Goal: Task Accomplishment & Management: Use online tool/utility

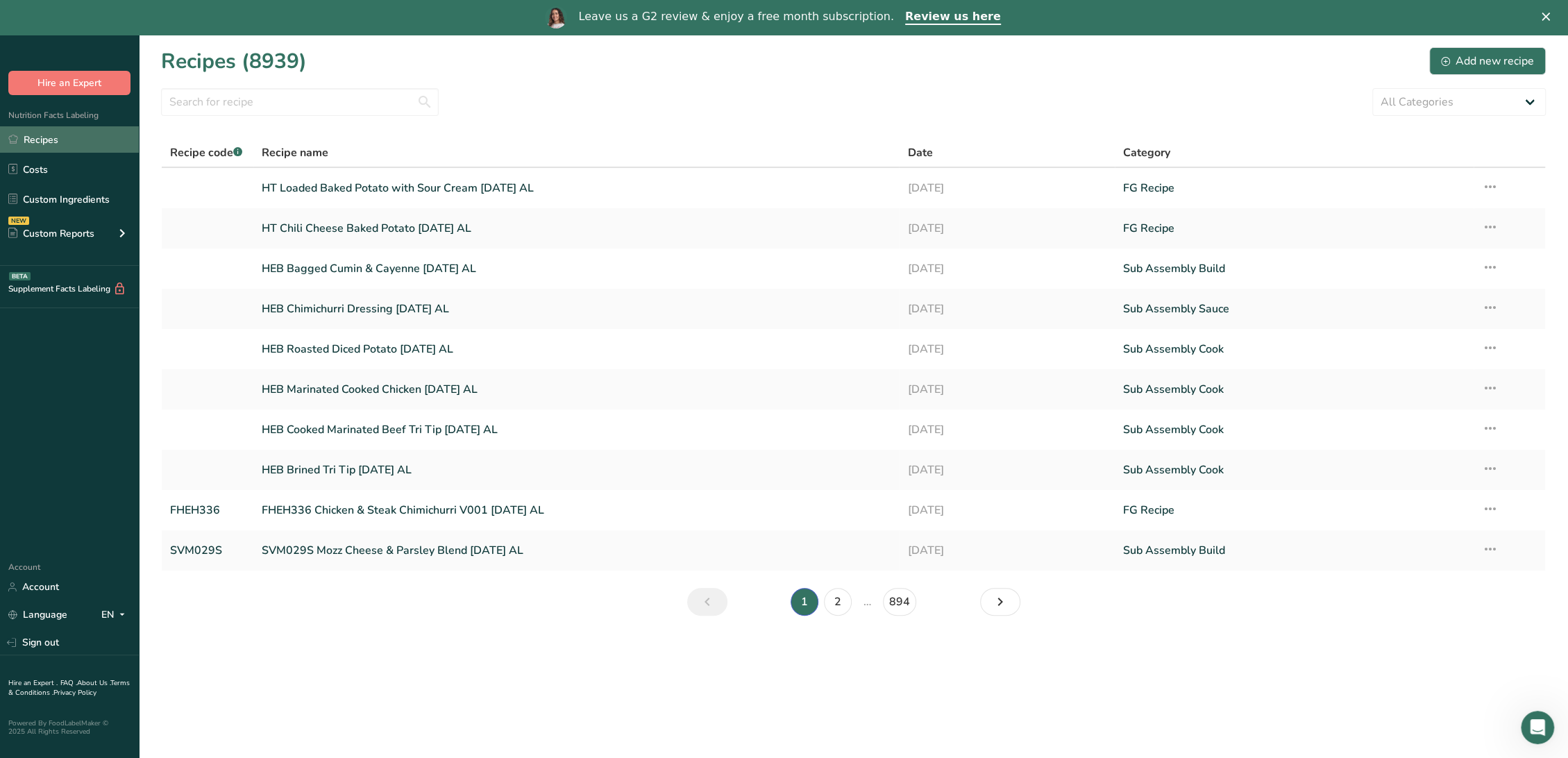
click at [46, 138] on link "Recipes" at bounding box center [69, 139] width 138 height 26
click at [75, 196] on link "Custom Ingredients" at bounding box center [69, 199] width 138 height 26
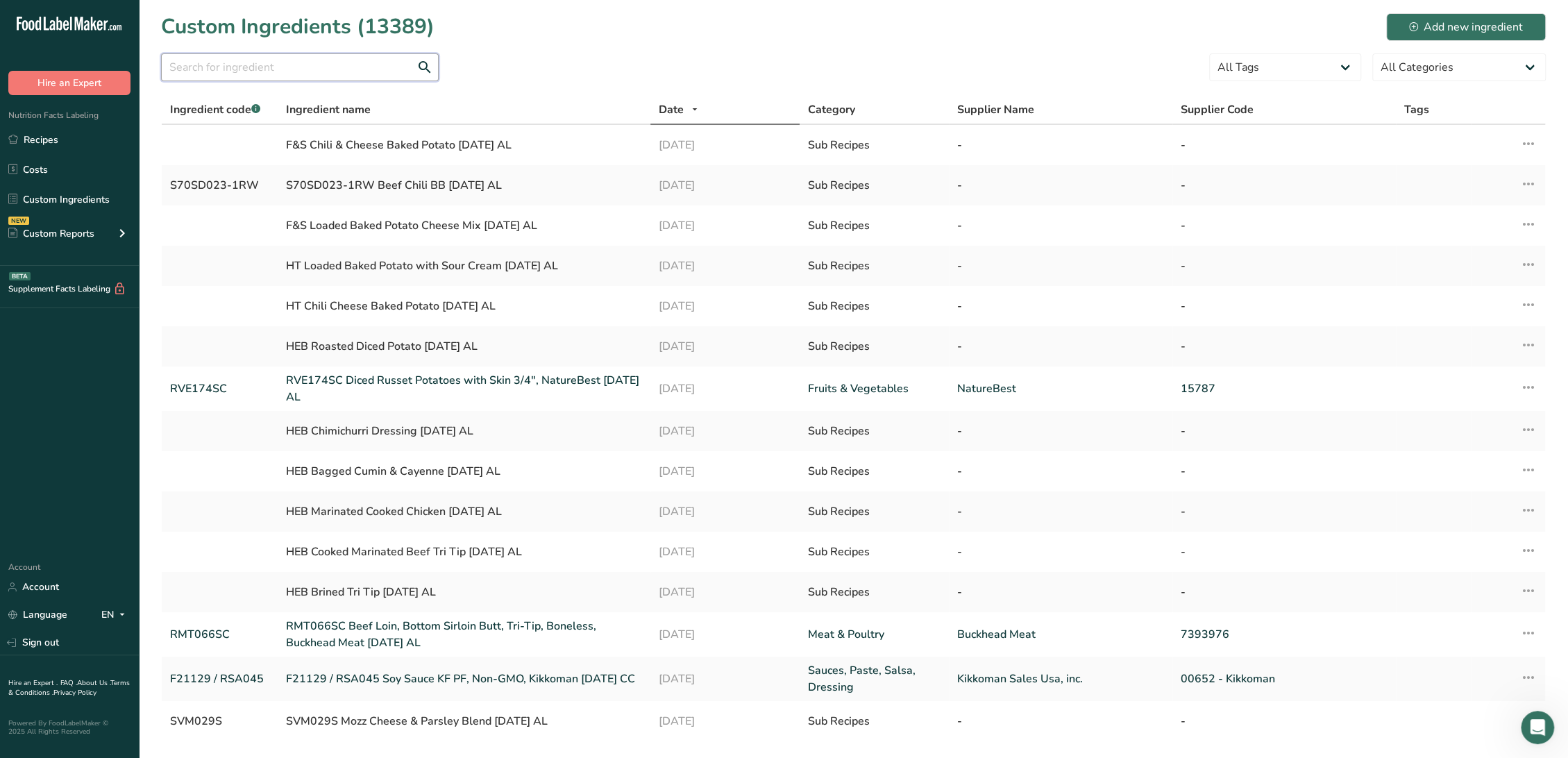
click at [215, 71] on input "text" at bounding box center [299, 67] width 278 height 28
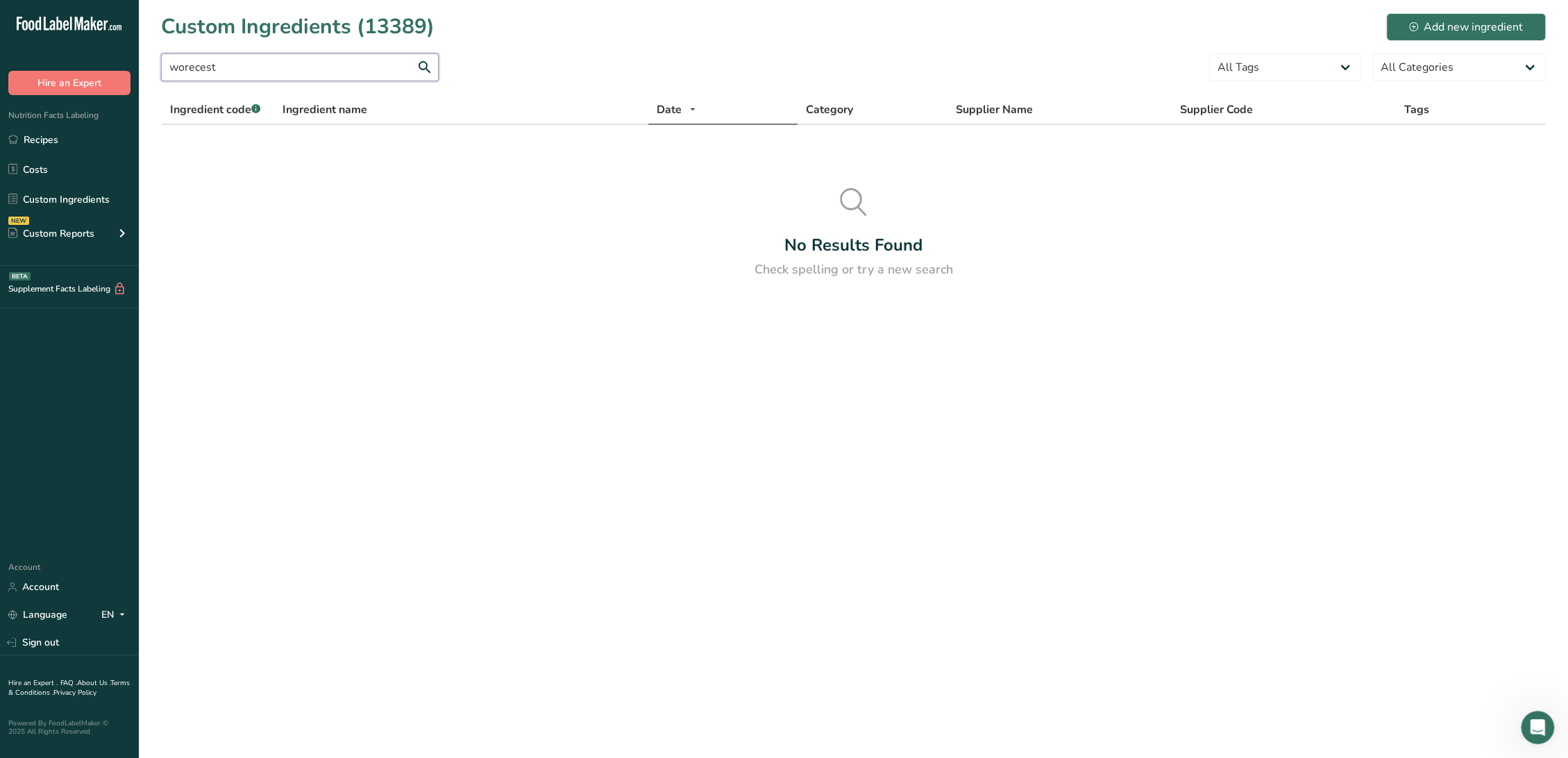
drag, startPoint x: 278, startPoint y: 63, endPoint x: 49, endPoint y: 70, distance: 229.1
click at [49, 70] on div ".a-20{fill:#fff;} Hire an Expert Nutrition Facts Labeling Recipes Costs Custom …" at bounding box center [784, 379] width 1568 height 758
paste input "Worcestershire Sauce"
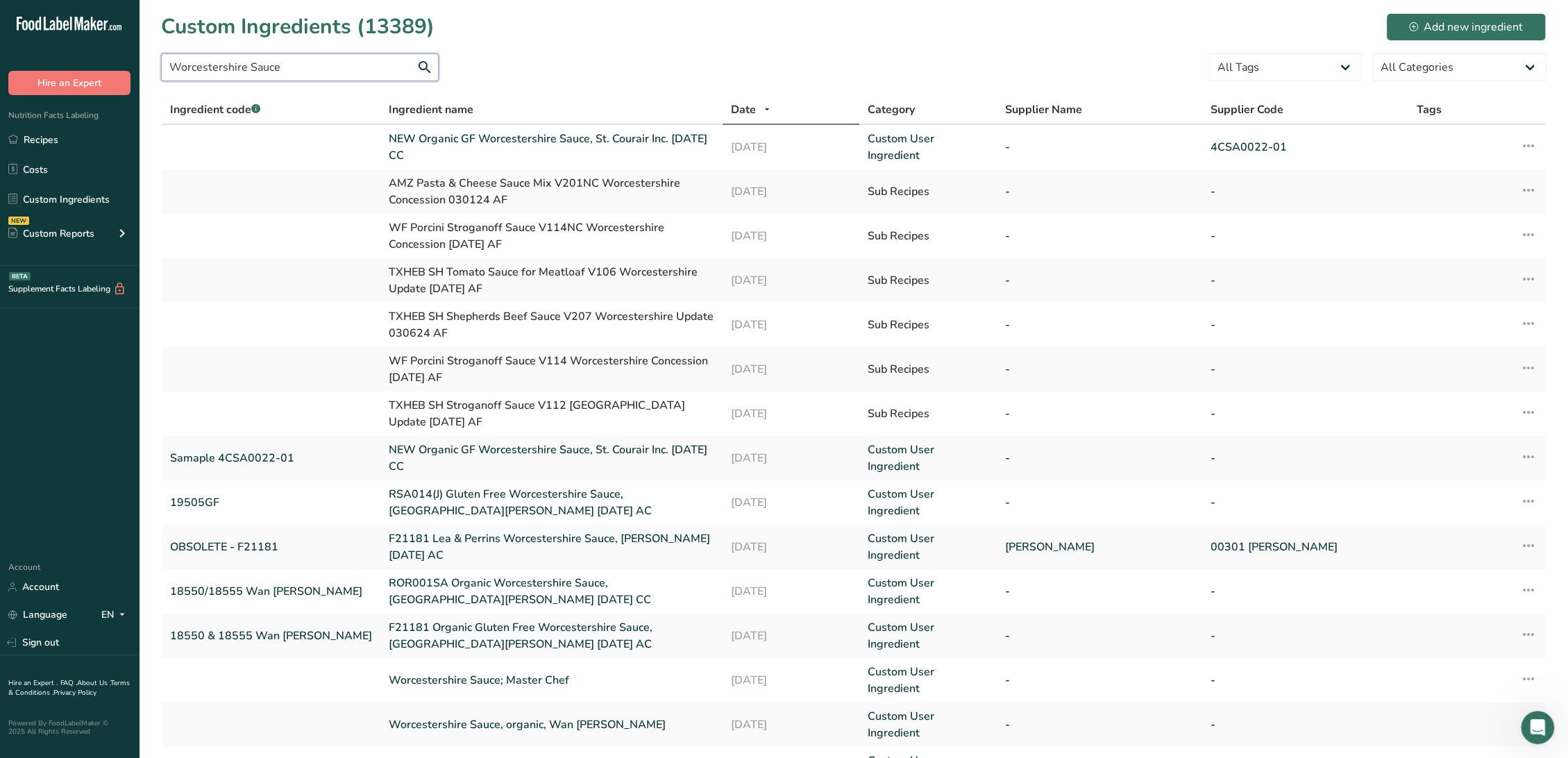
type input "Worcestershire Sauce"
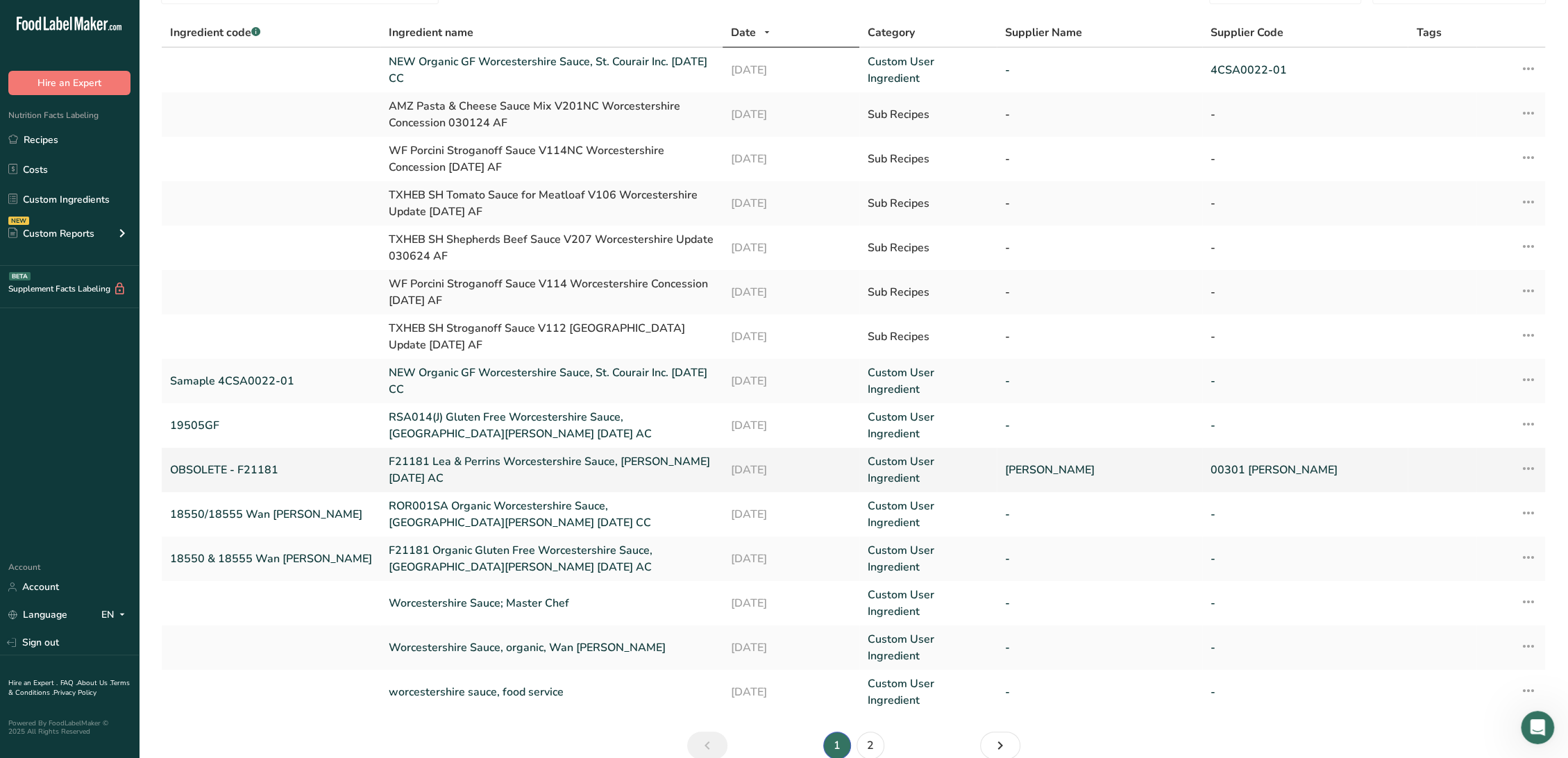
click at [388, 453] on link "F21181 Lea & Perrins Worcestershire Sauce, [PERSON_NAME] [DATE] AC" at bounding box center [551, 470] width 326 height 34
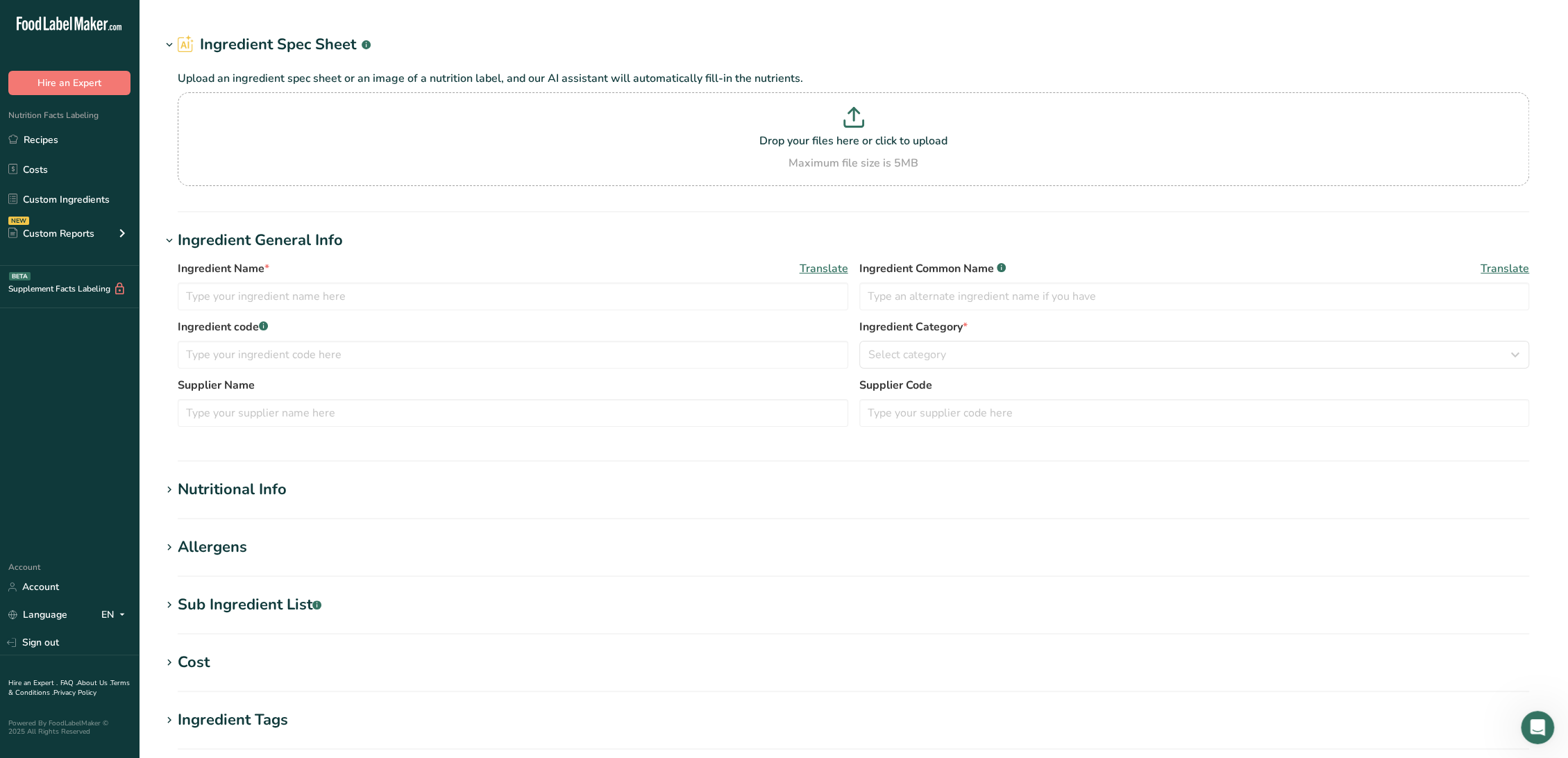
type input "F21181 Lea & Perrins Worcestershire Sauce, [PERSON_NAME] [DATE] AC"
type input "Worcestershire Sauce"
type input "OBSOLETE - F21181"
type input "[PERSON_NAME]"
type input "00301 [PERSON_NAME]"
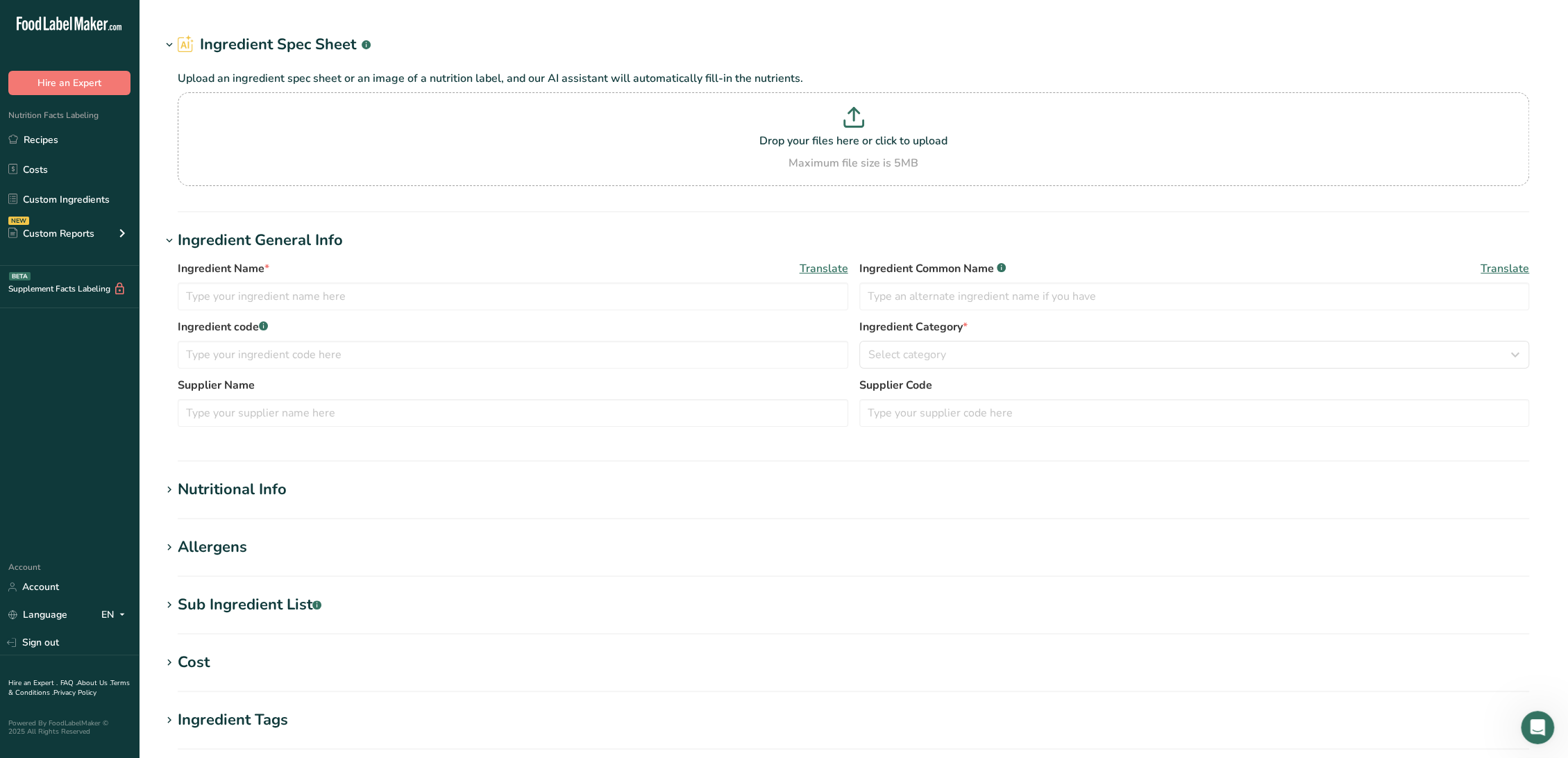
type input "100"
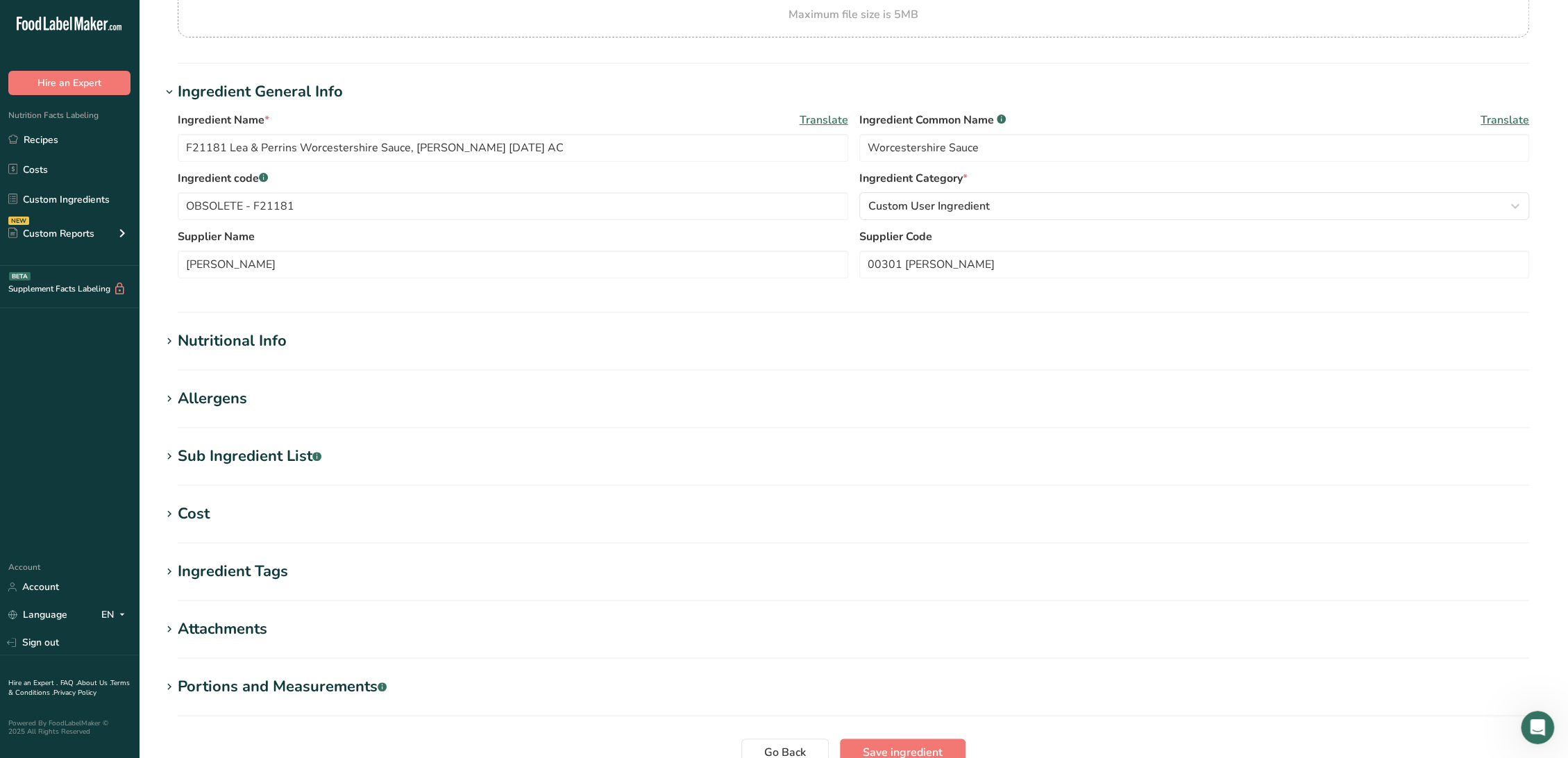
scroll to position [305, 0]
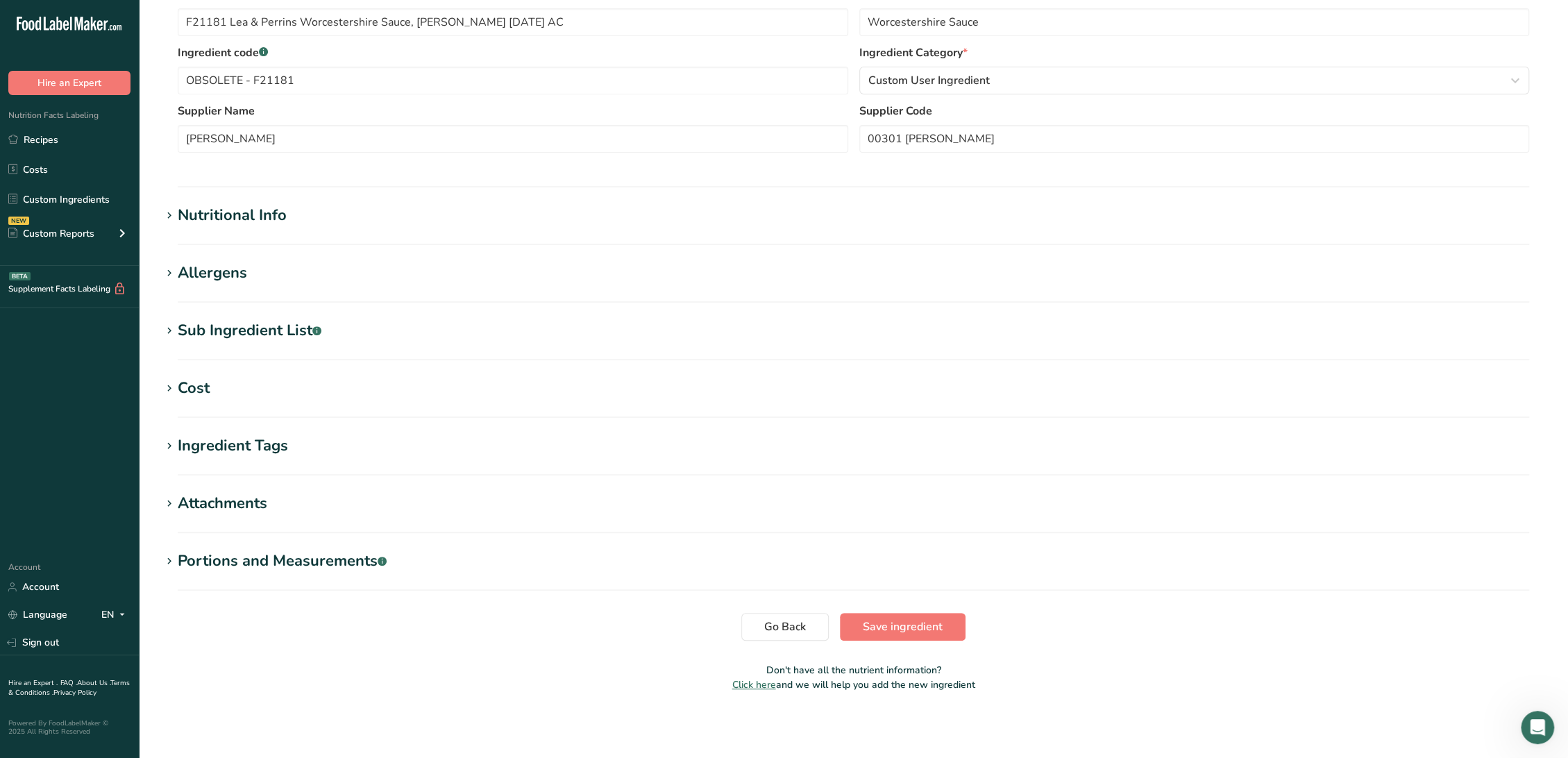
click at [278, 216] on div "Nutritional Info" at bounding box center [232, 216] width 109 height 23
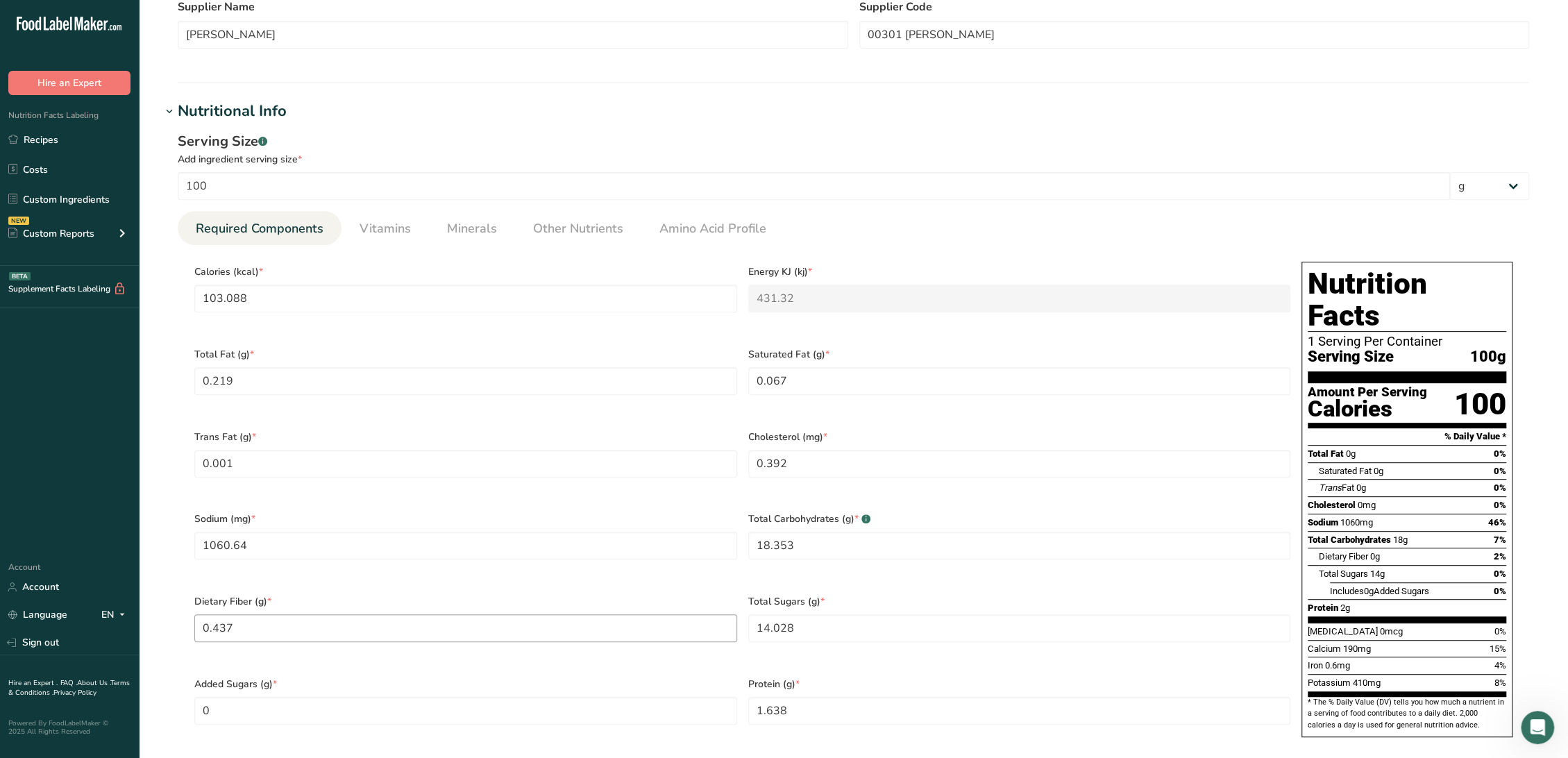
scroll to position [383, 0]
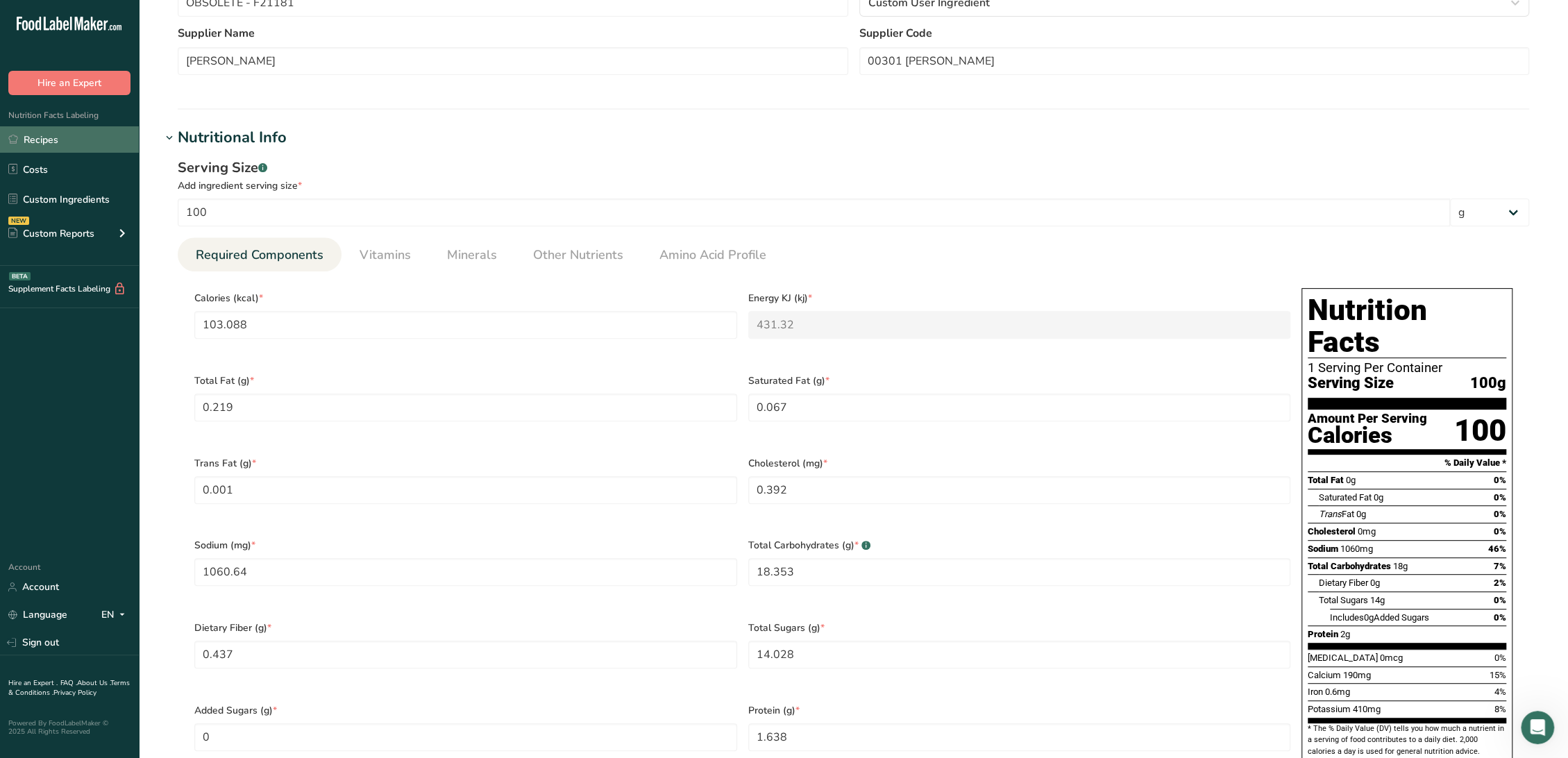
click at [71, 147] on link "Recipes" at bounding box center [69, 139] width 138 height 26
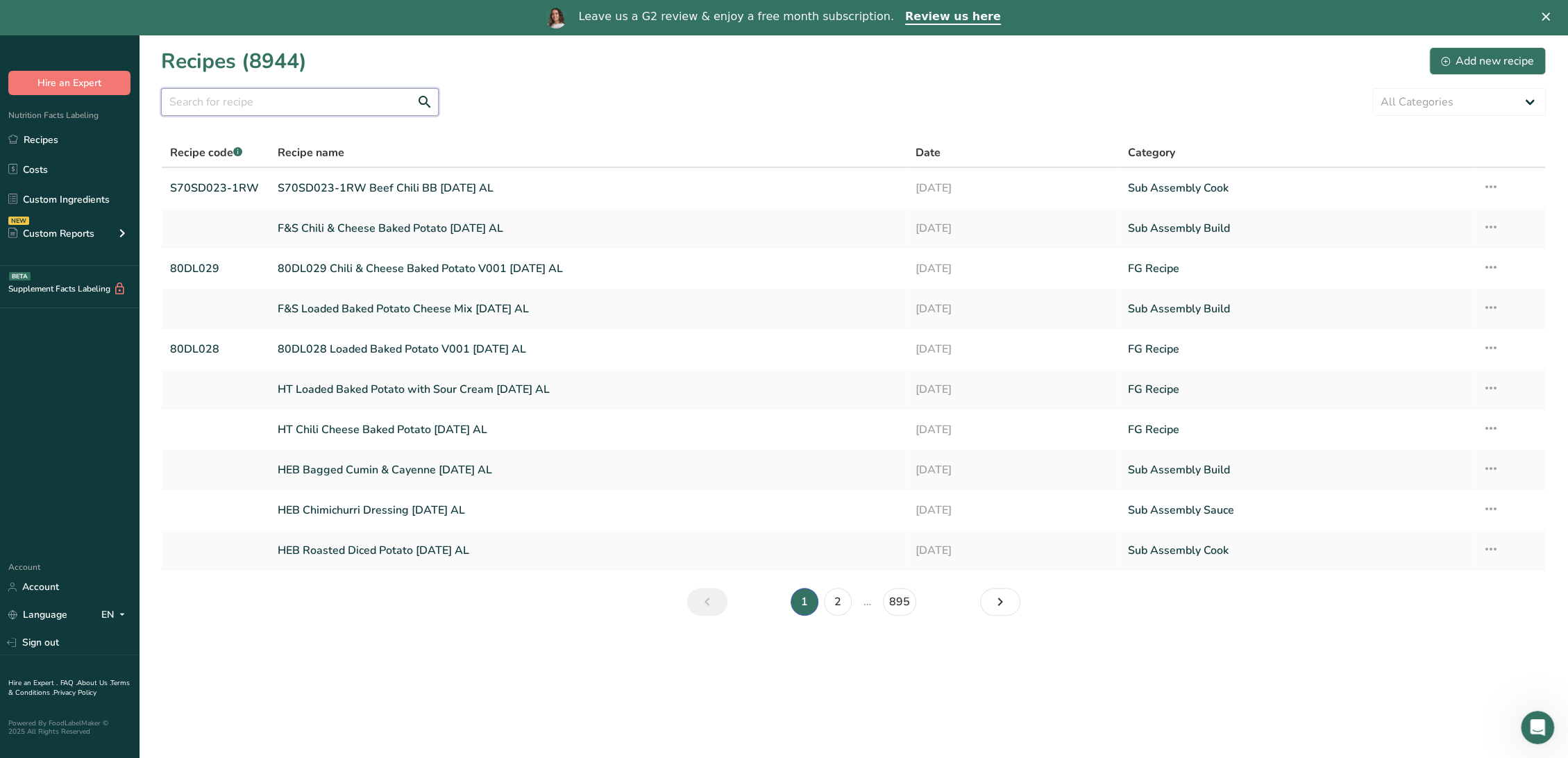
click at [283, 104] on input "text" at bounding box center [299, 102] width 278 height 28
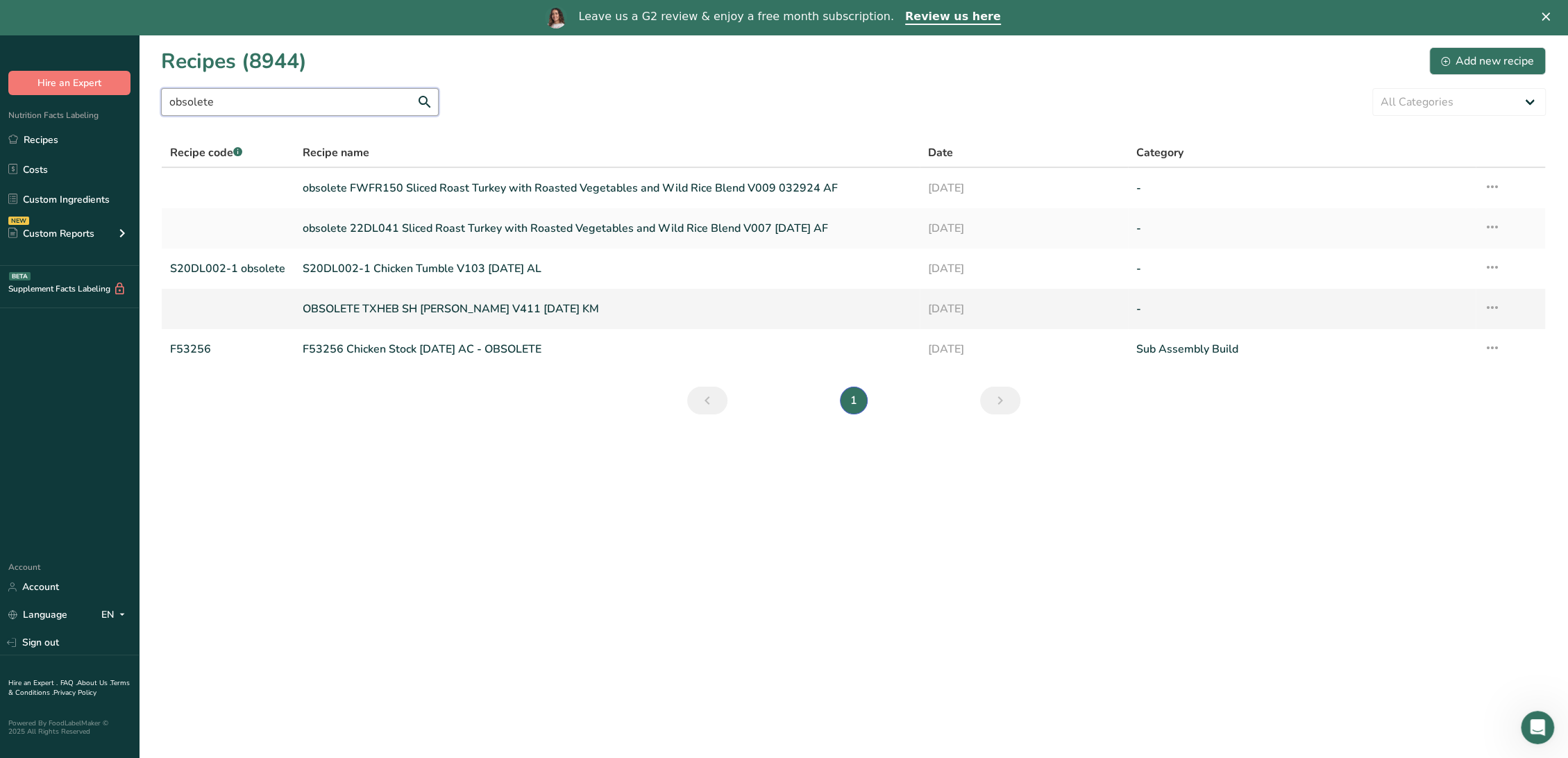
type input "obsolete"
click at [388, 306] on link "OBSOLETE TXHEB SH [PERSON_NAME] V411 [DATE] KM" at bounding box center [605, 308] width 608 height 29
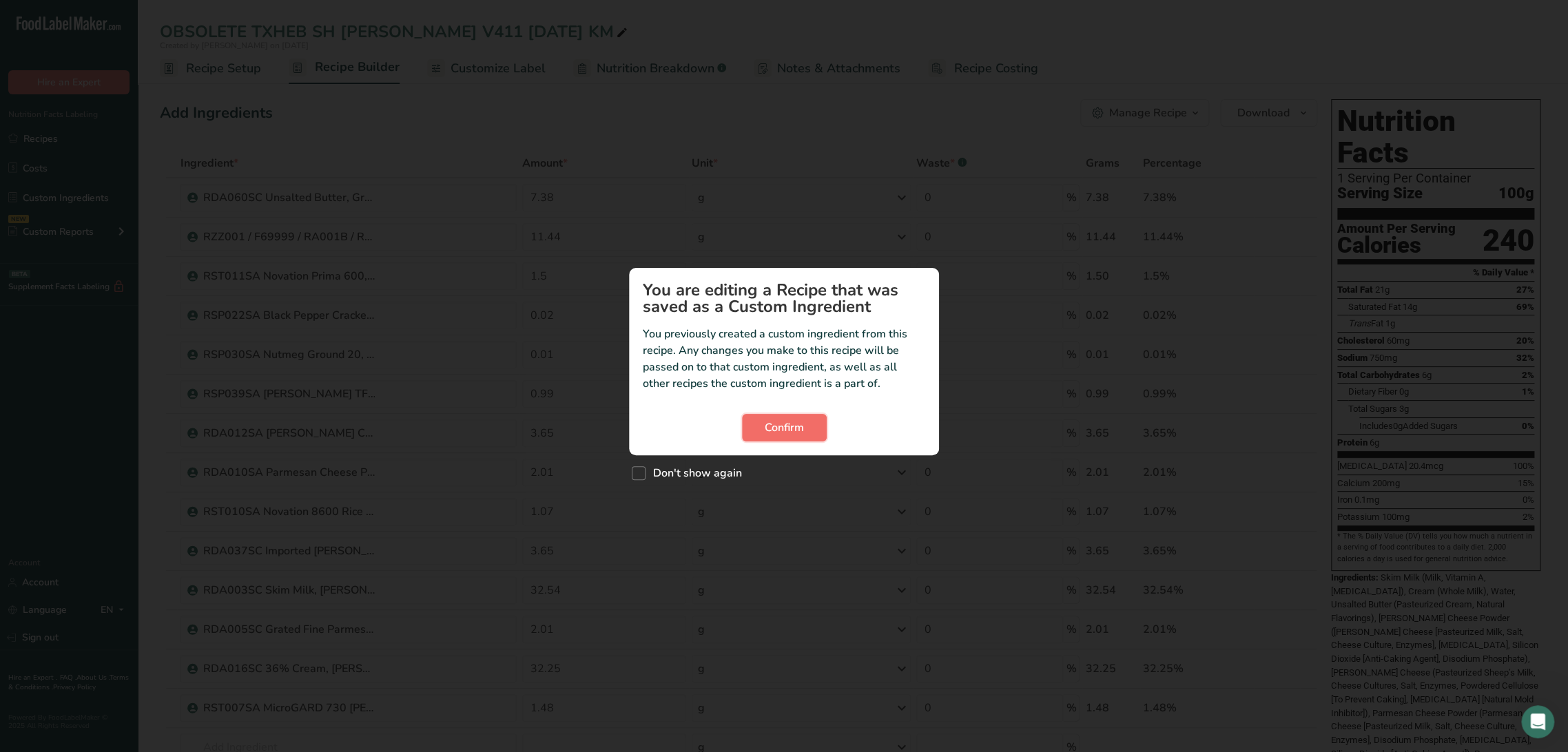
click at [807, 434] on button "Confirm" at bounding box center [784, 427] width 85 height 27
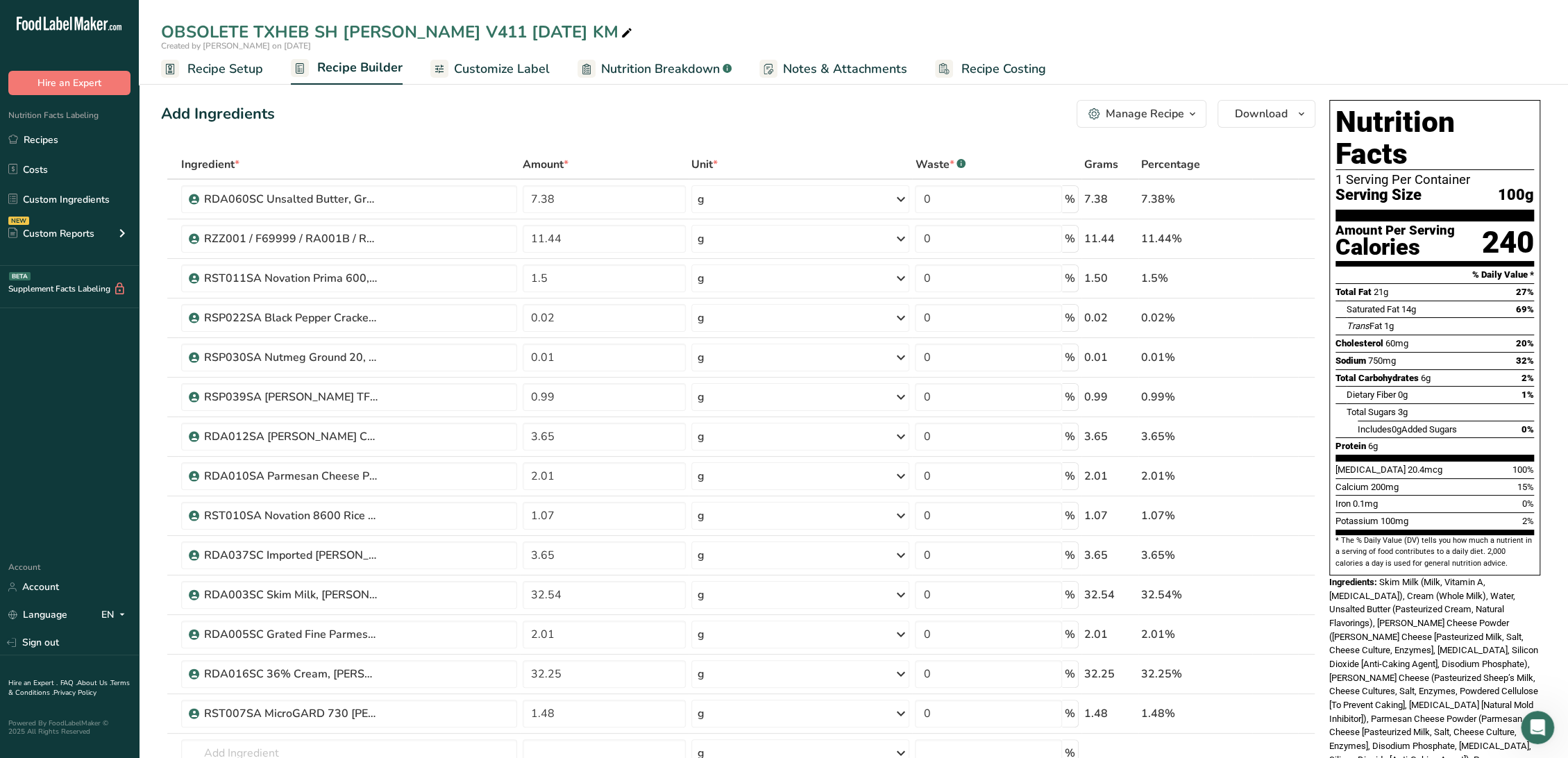
click at [626, 62] on span "Nutrition Breakdown" at bounding box center [660, 69] width 119 height 19
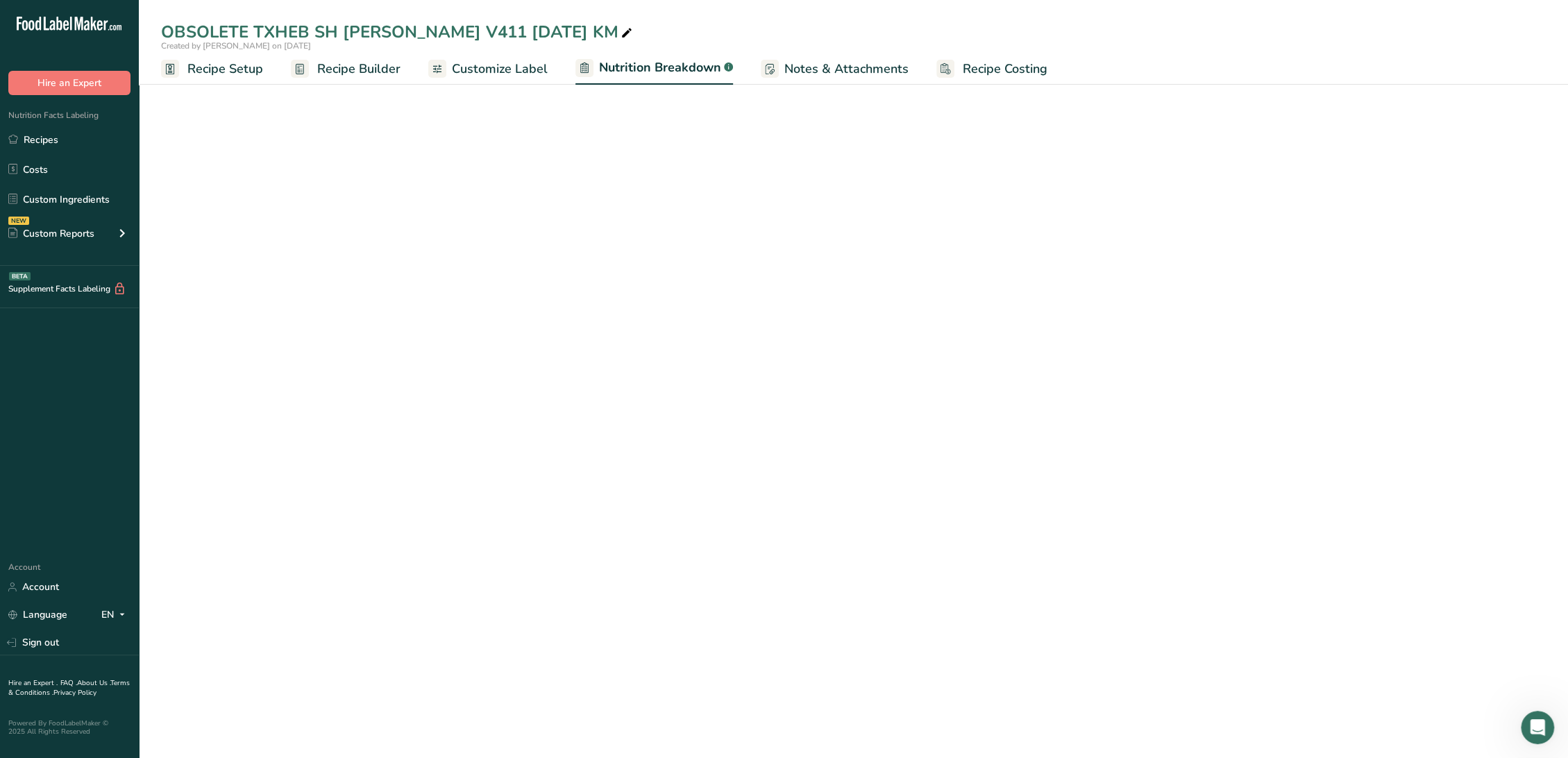
select select "Calories"
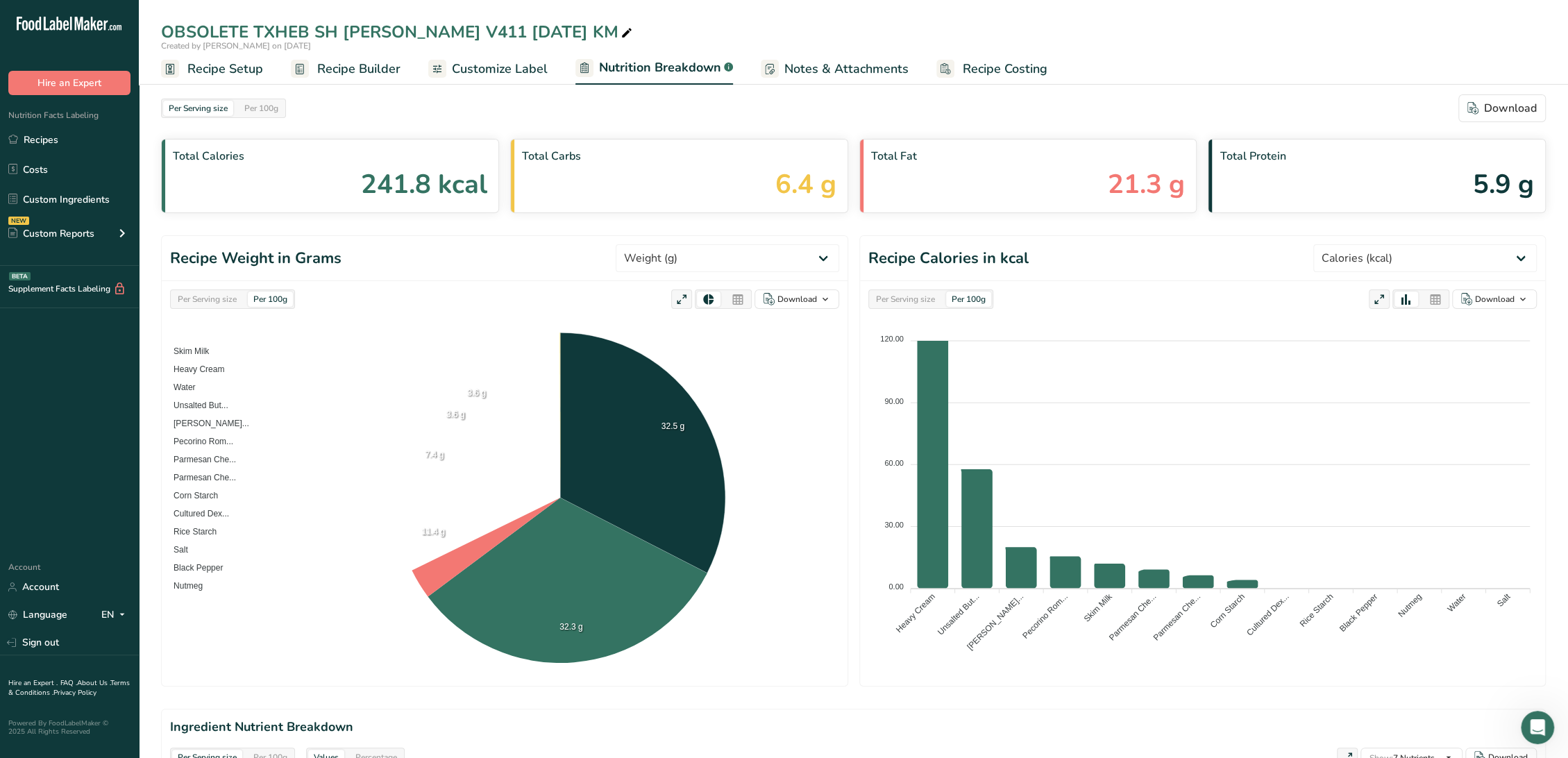
click at [448, 70] on link "Customize Label" at bounding box center [488, 69] width 120 height 31
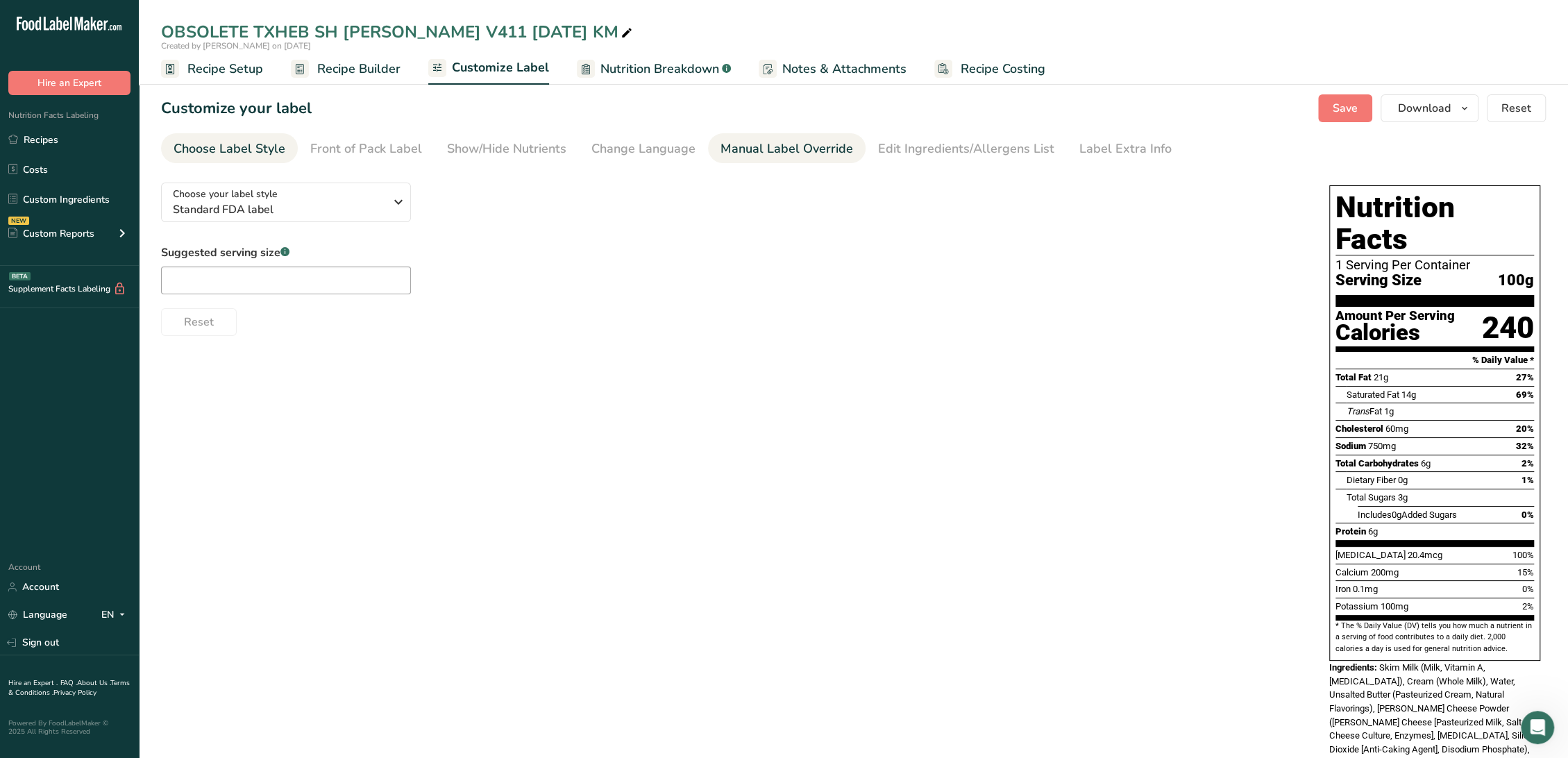
click at [768, 148] on div "Manual Label Override" at bounding box center [787, 148] width 132 height 19
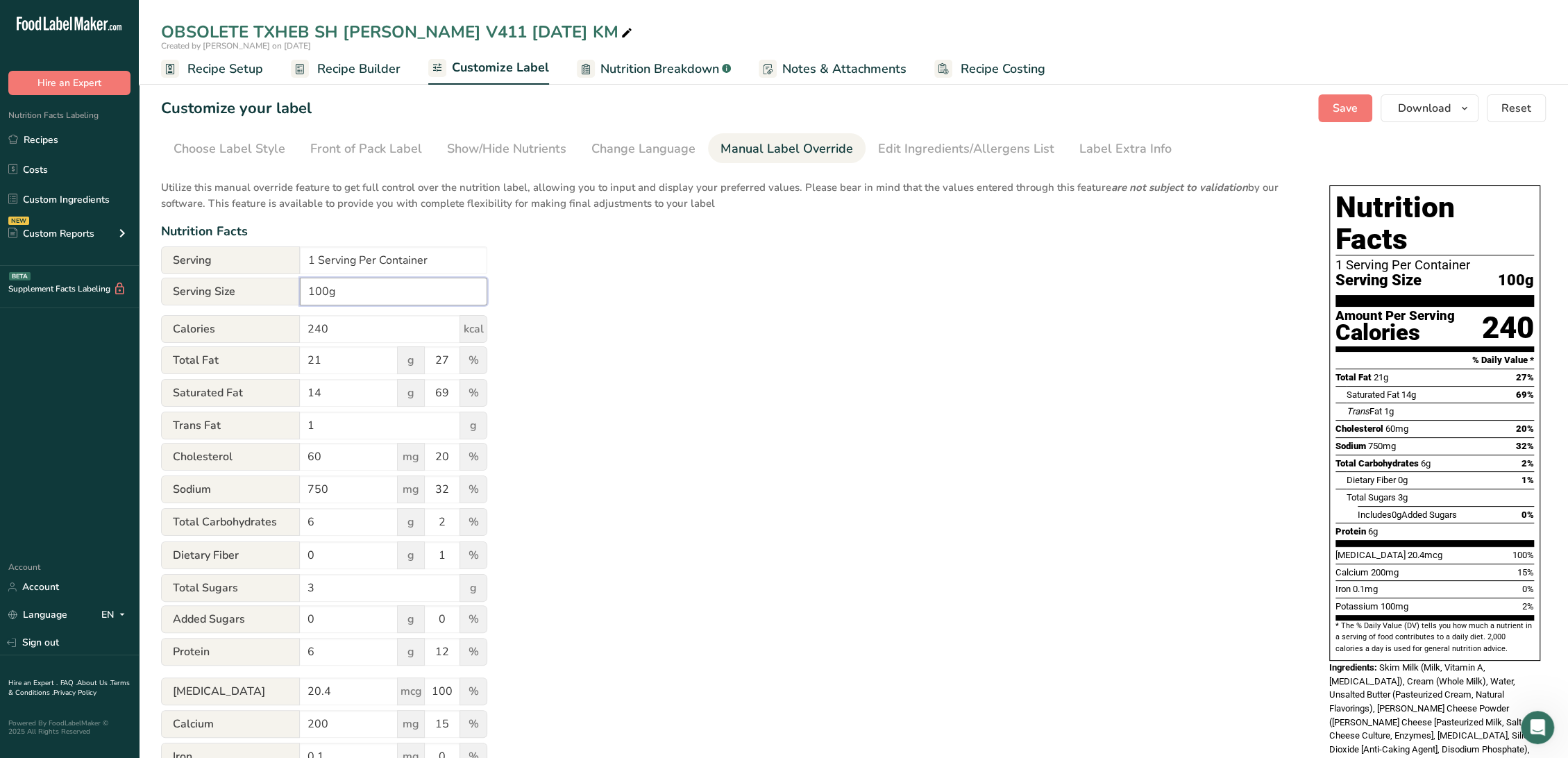
click at [308, 296] on input "100g" at bounding box center [394, 291] width 187 height 28
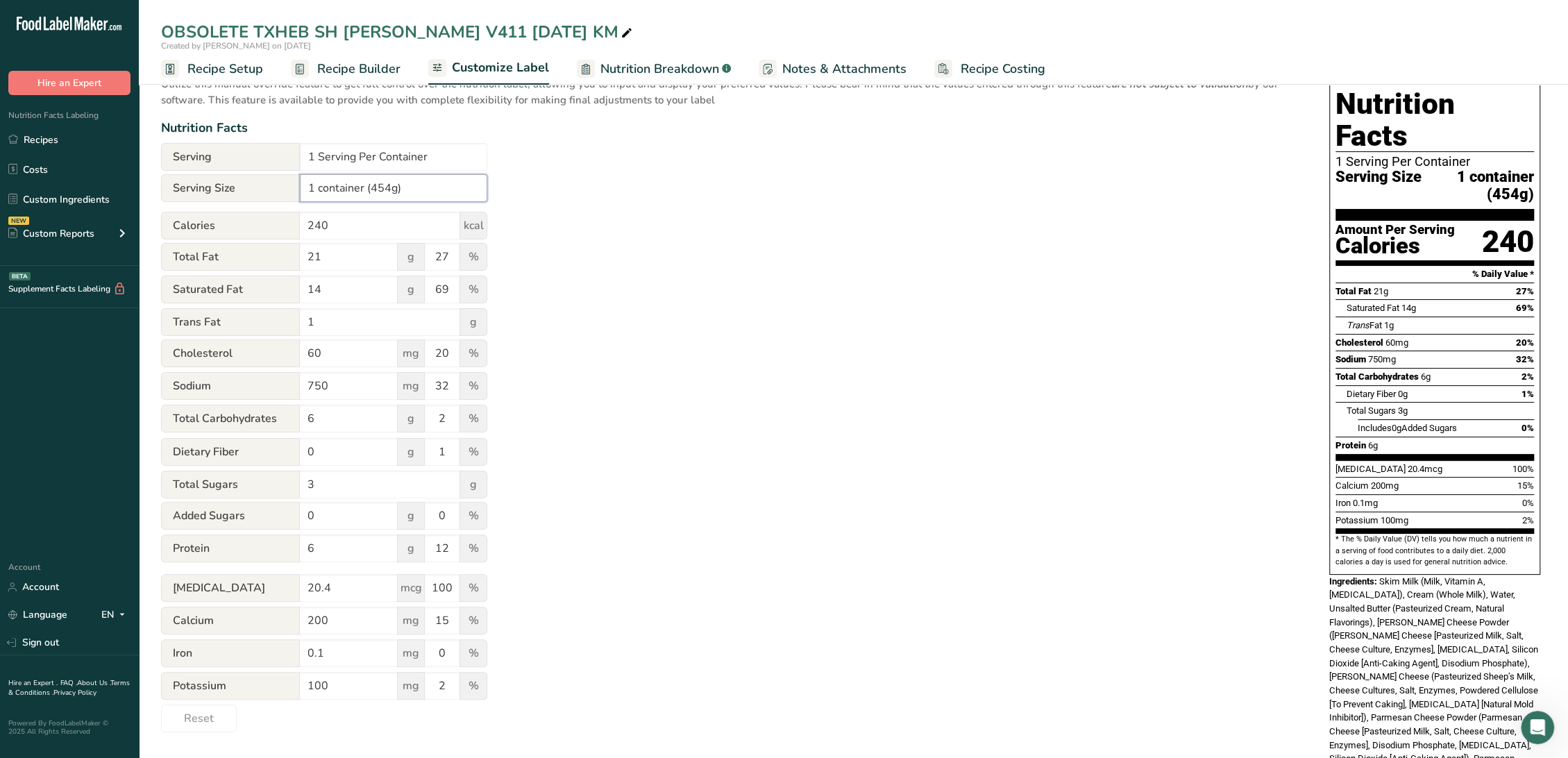
scroll to position [77, 0]
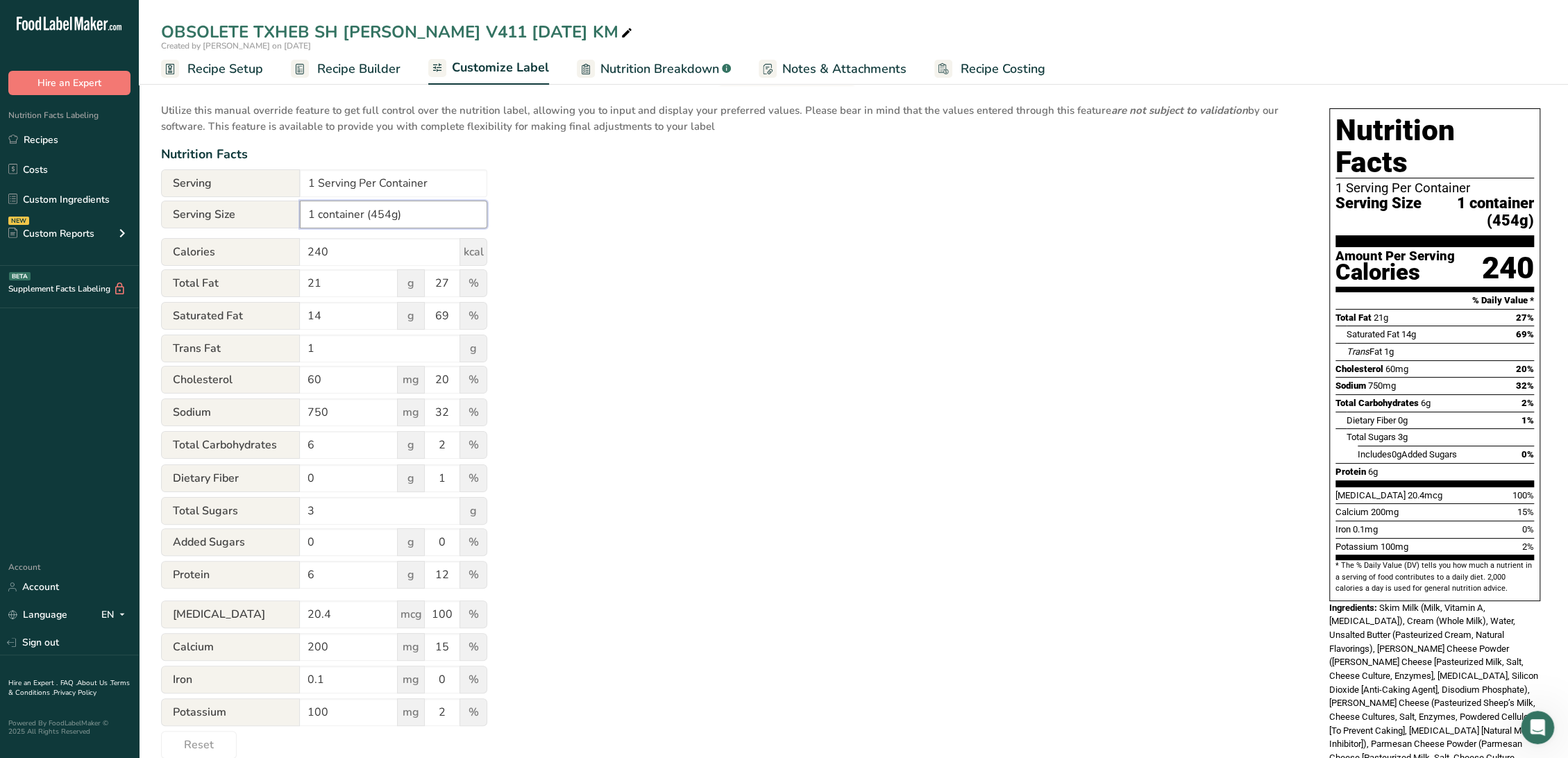
click at [368, 211] on input "1 container (454g)" at bounding box center [394, 214] width 187 height 28
click at [365, 216] on input "1 container (454g)" at bounding box center [394, 214] width 187 height 28
click at [379, 220] on input "1 container (454g)" at bounding box center [394, 214] width 187 height 28
click at [458, 206] on input "1 container (454g)" at bounding box center [394, 214] width 187 height 28
type input "1 container (454g)"
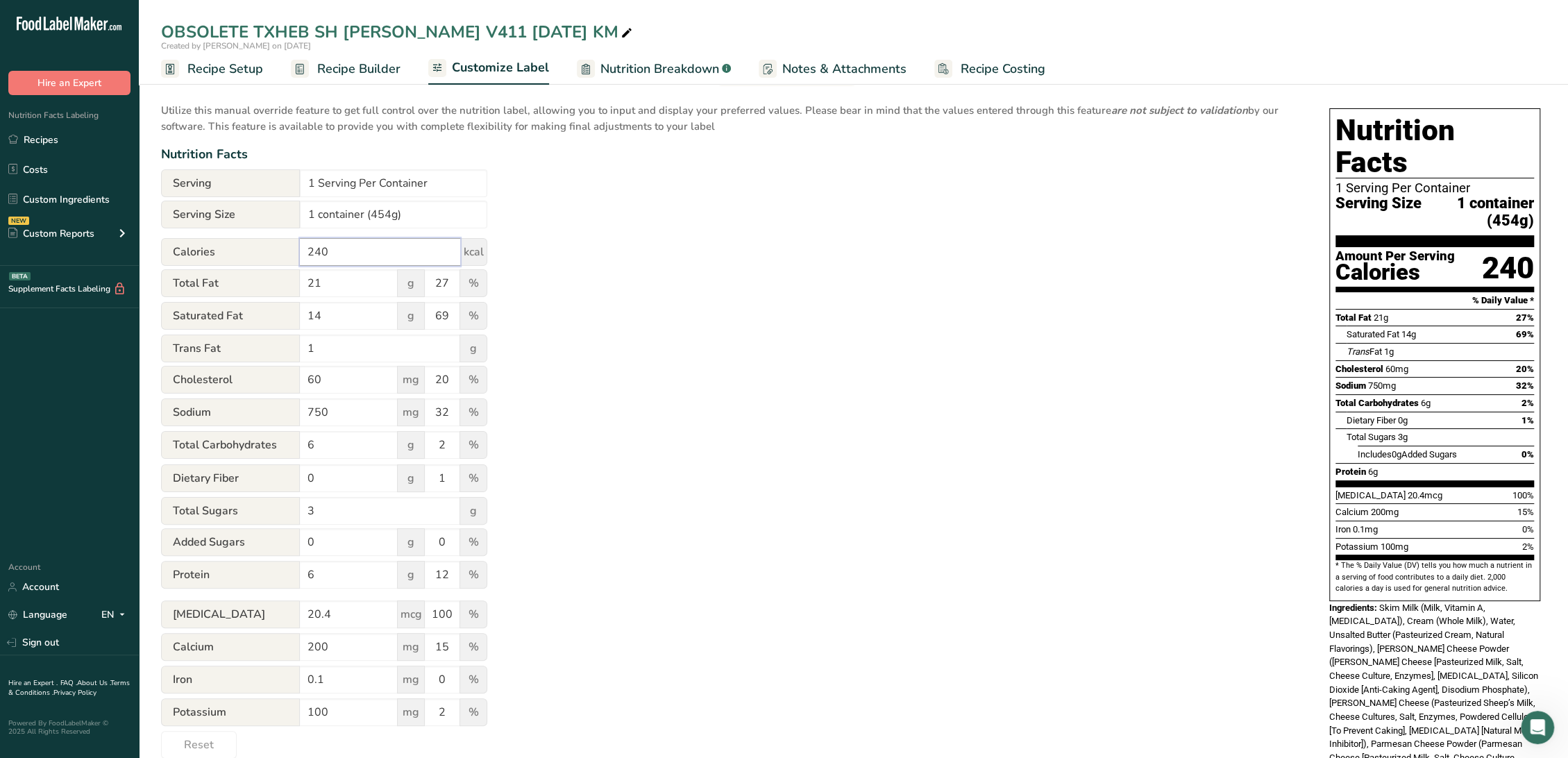
drag, startPoint x: 320, startPoint y: 251, endPoint x: 333, endPoint y: 265, distance: 19.1
click at [320, 251] on input "240" at bounding box center [380, 251] width 160 height 28
type input "260"
click at [345, 286] on input "21" at bounding box center [349, 283] width 98 height 28
type input "2"
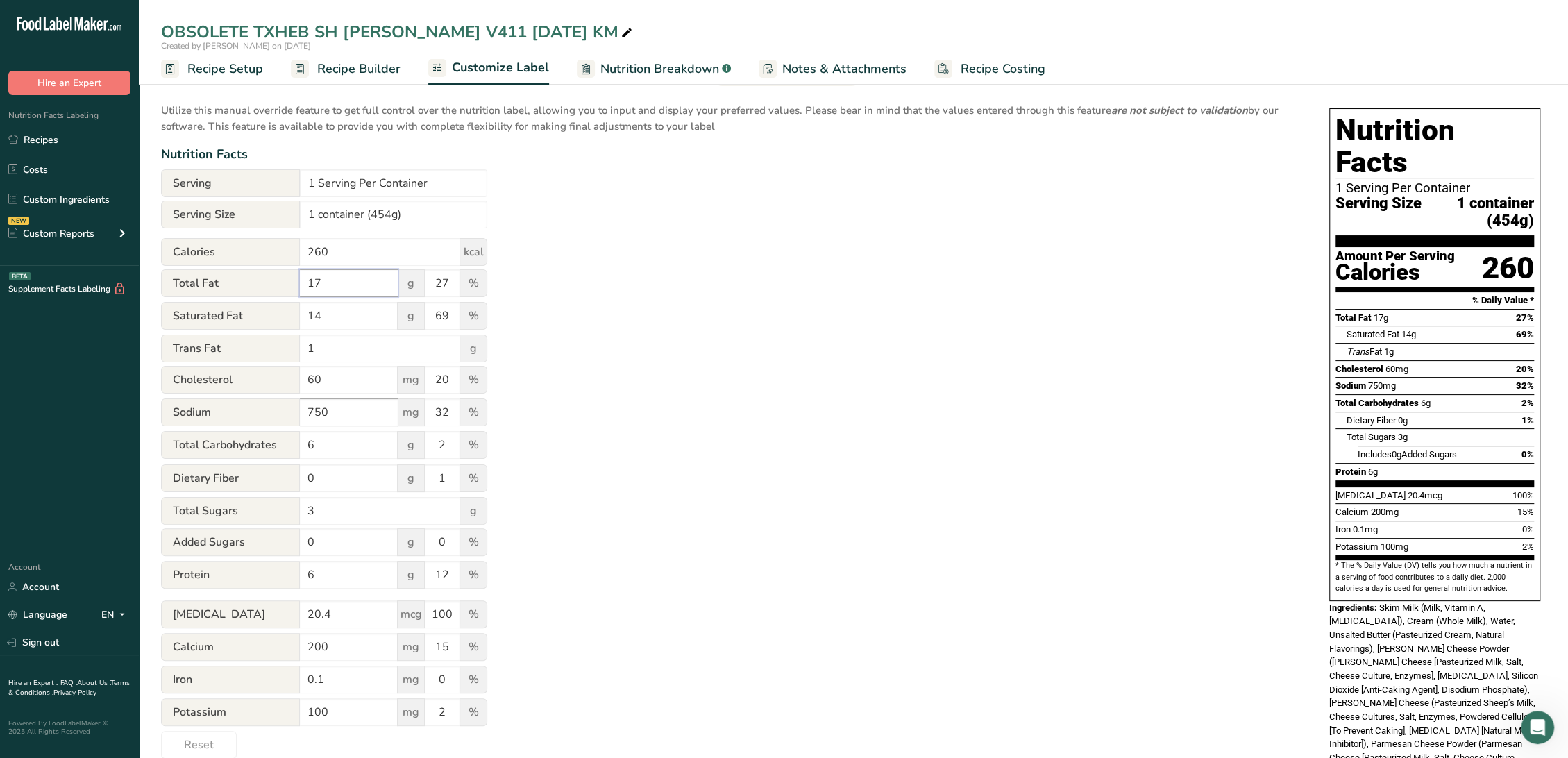
type input "17"
click at [354, 409] on input "750" at bounding box center [349, 412] width 98 height 28
type input "7"
type input "1200"
click at [329, 512] on input "3" at bounding box center [380, 510] width 160 height 28
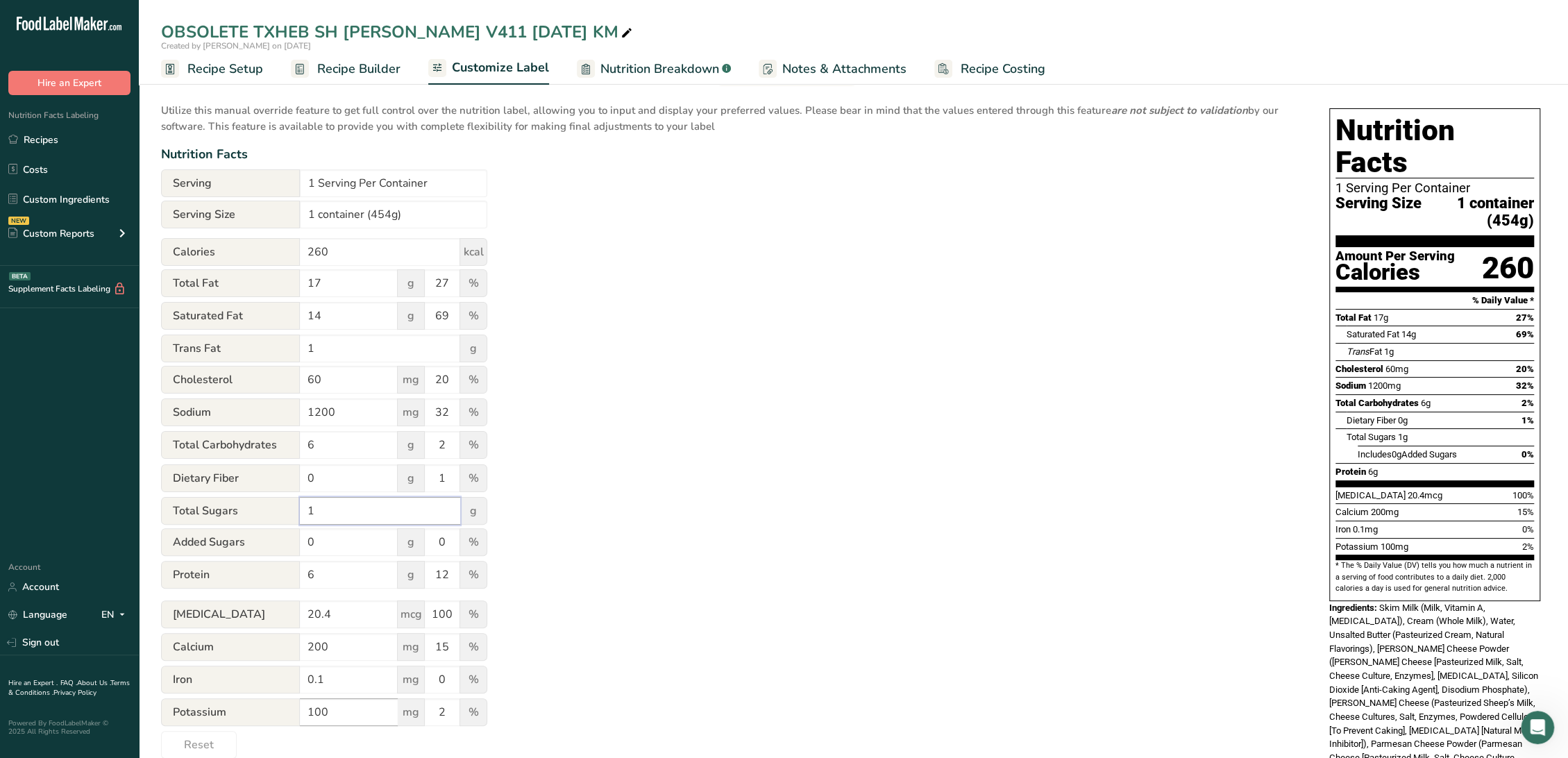
type input "1"
click at [357, 713] on input "100" at bounding box center [349, 712] width 98 height 28
type input "150"
click at [333, 651] on input "200" at bounding box center [349, 647] width 98 height 28
type input "208"
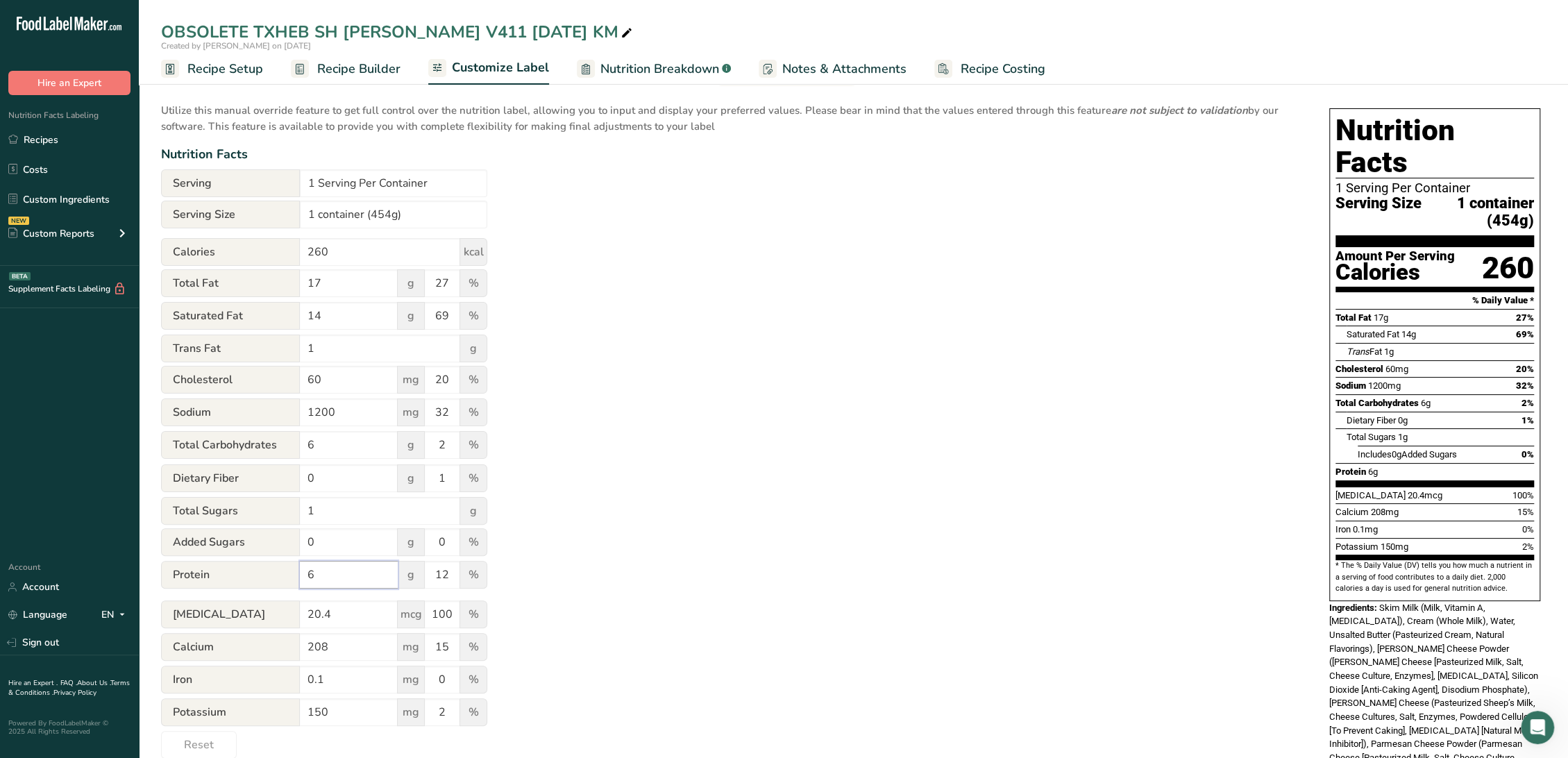
click at [350, 570] on input "6" at bounding box center [349, 574] width 98 height 28
drag, startPoint x: 323, startPoint y: 279, endPoint x: 412, endPoint y: 337, distance: 106.2
click at [323, 280] on input "17" at bounding box center [349, 283] width 98 height 28
type input "15"
click at [1016, 407] on div "Utilize this manual override feature to get full control over the nutrition lab…" at bounding box center [731, 427] width 1141 height 664
